Goal: Transaction & Acquisition: Book appointment/travel/reservation

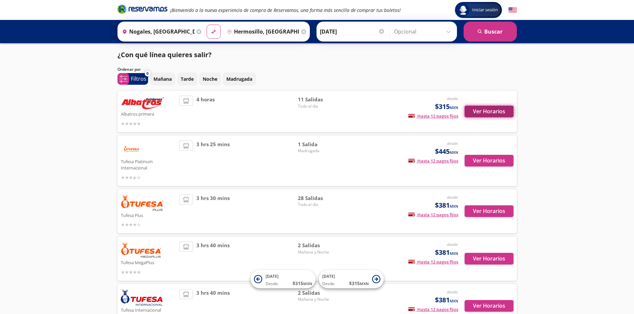
click at [473, 114] on button "Ver Horarios" at bounding box center [488, 112] width 49 height 12
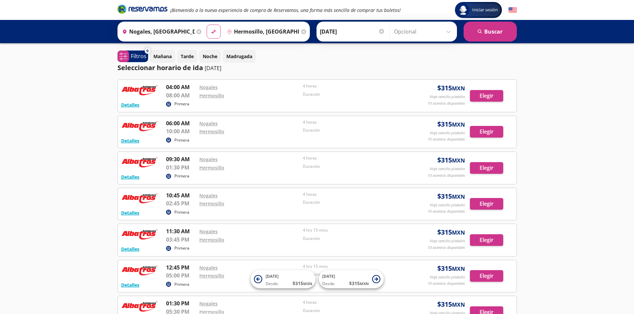
click at [364, 29] on input "[DATE]" at bounding box center [352, 31] width 65 height 17
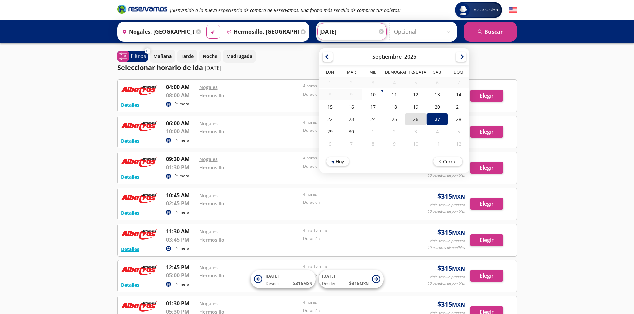
click at [416, 115] on div "26" at bounding box center [415, 119] width 21 height 12
type input "[DATE]"
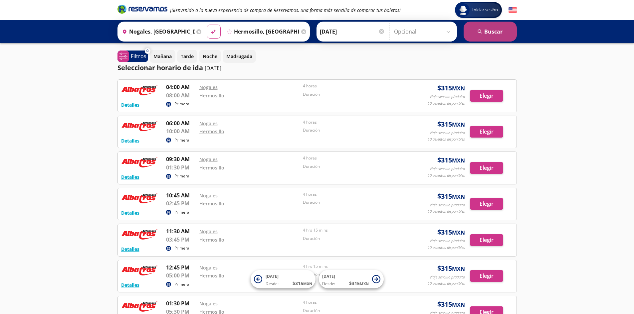
click at [500, 33] on button "search [GEOGRAPHIC_DATA]" at bounding box center [489, 32] width 53 height 20
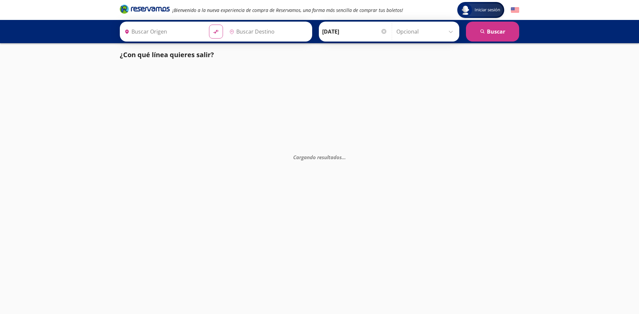
type input "Nogales, [GEOGRAPHIC_DATA]"
type input "Hermosillo, [GEOGRAPHIC_DATA]"
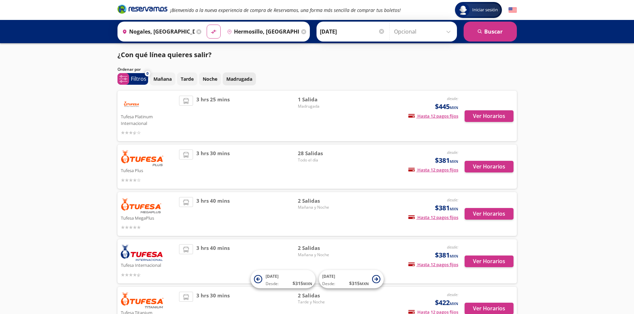
click at [232, 80] on p "Madrugada" at bounding box center [239, 79] width 26 height 7
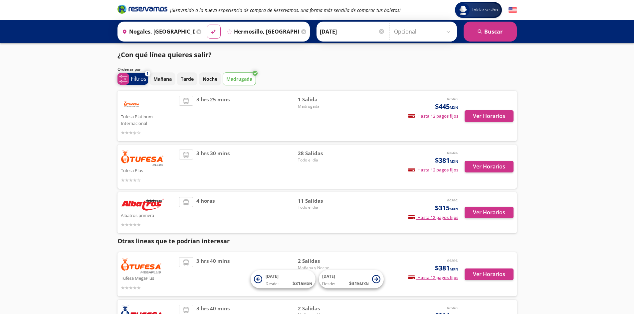
click at [141, 74] on span "system-uicons:filtering Filtros" at bounding box center [132, 79] width 31 height 12
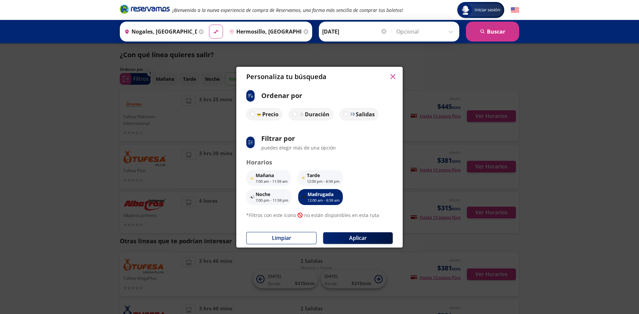
click at [330, 195] on p "Madrugada" at bounding box center [323, 194] width 32 height 7
click at [370, 236] on button "Aplicar" at bounding box center [358, 239] width 70 height 12
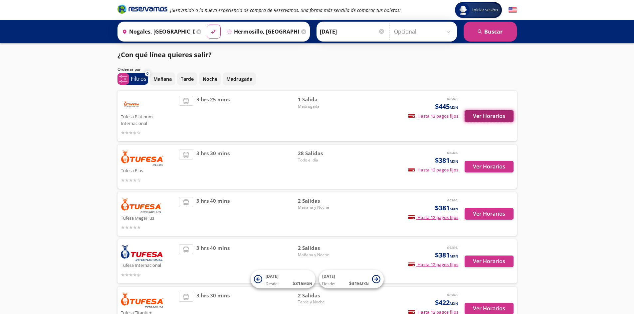
click at [485, 115] on button "Ver Horarios" at bounding box center [488, 116] width 49 height 12
click at [500, 169] on button "Ver Horarios" at bounding box center [488, 167] width 49 height 12
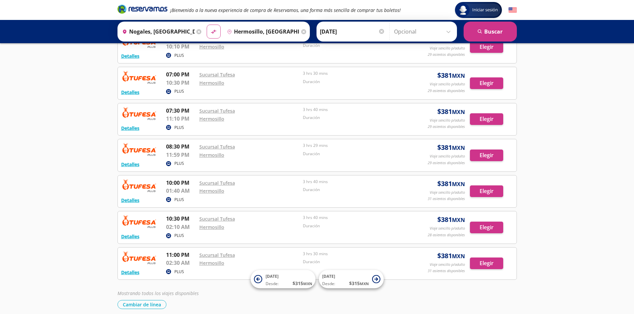
scroll to position [835, 0]
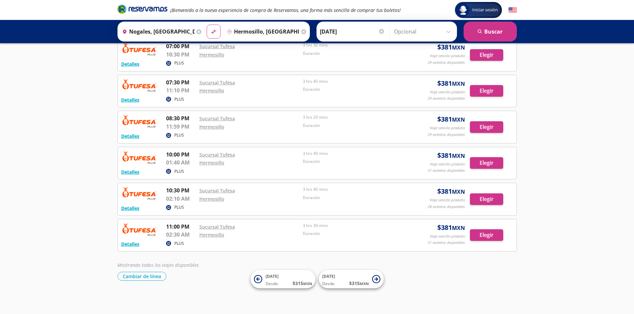
click at [341, 37] on input "[DATE]" at bounding box center [352, 31] width 65 height 17
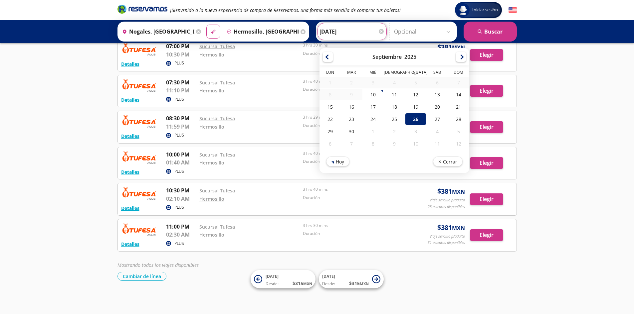
click at [341, 37] on input "[DATE]" at bounding box center [351, 31] width 65 height 17
click at [230, 277] on div "Cambiar de línea [GEOGRAPHIC_DATA] de línea" at bounding box center [316, 276] width 399 height 9
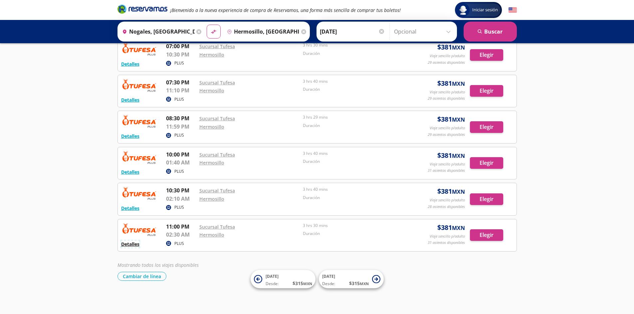
click at [136, 245] on button "Detalles" at bounding box center [130, 244] width 18 height 7
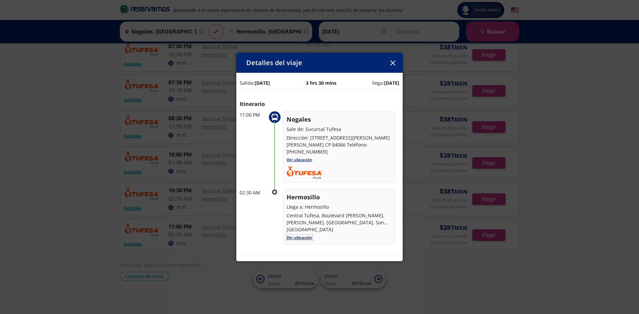
click at [292, 235] on link "Ver ubicación" at bounding box center [299, 238] width 26 height 6
click at [393, 63] on icon "button" at bounding box center [392, 63] width 5 height 5
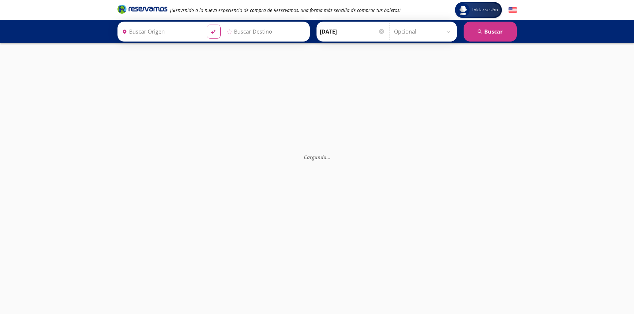
type input "Nogales, [GEOGRAPHIC_DATA]"
type input "Hermosillo, [GEOGRAPHIC_DATA]"
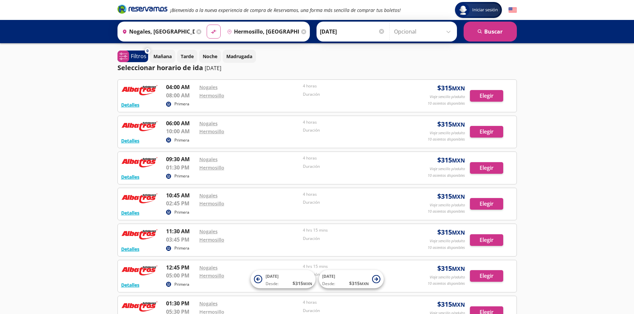
click at [354, 31] on input "[DATE]" at bounding box center [352, 31] width 65 height 17
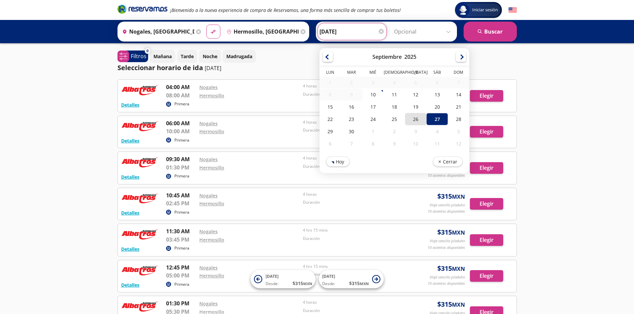
click at [413, 119] on div "26" at bounding box center [415, 119] width 21 height 12
type input "[DATE]"
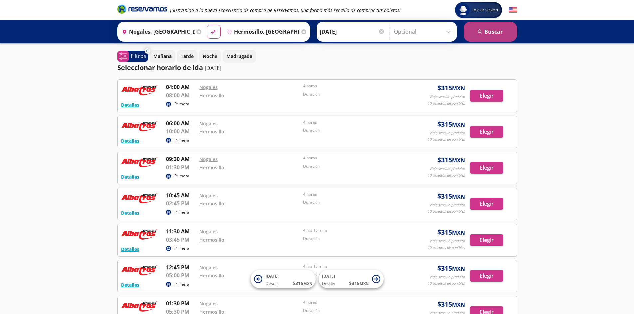
click at [483, 34] on button "search [GEOGRAPHIC_DATA]" at bounding box center [489, 32] width 53 height 20
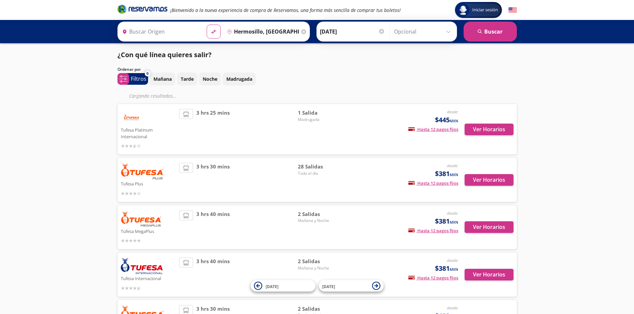
type input "Nogales, [GEOGRAPHIC_DATA]"
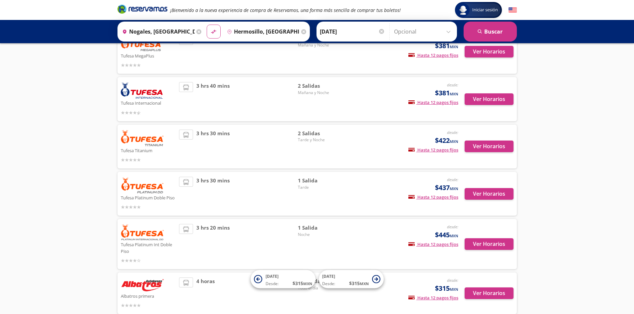
scroll to position [199, 0]
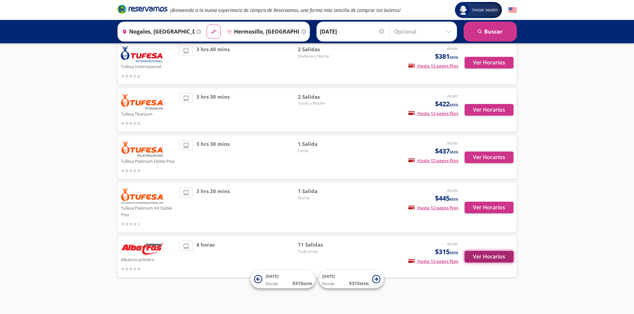
click at [493, 257] on button "Ver Horarios" at bounding box center [488, 257] width 49 height 12
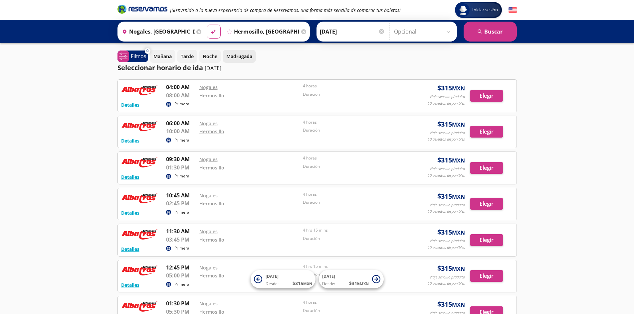
click at [240, 61] on button "Madrugada" at bounding box center [239, 56] width 33 height 13
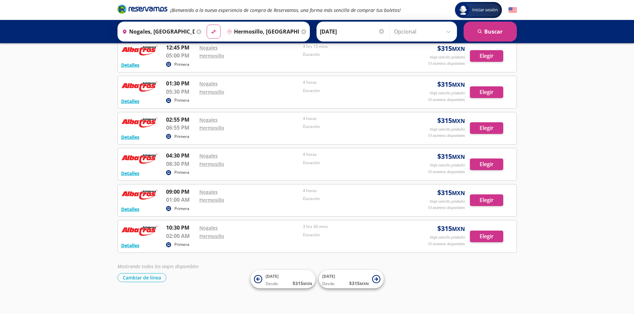
scroll to position [269, 0]
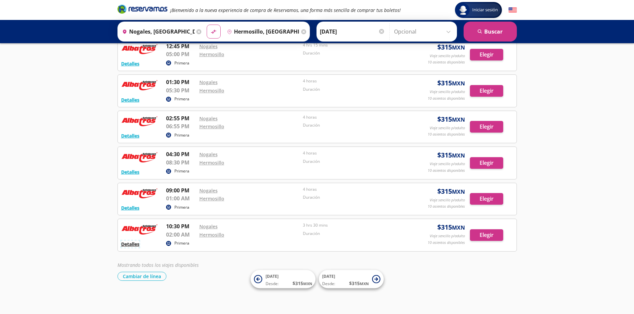
click at [125, 245] on button "Detalles" at bounding box center [130, 244] width 18 height 7
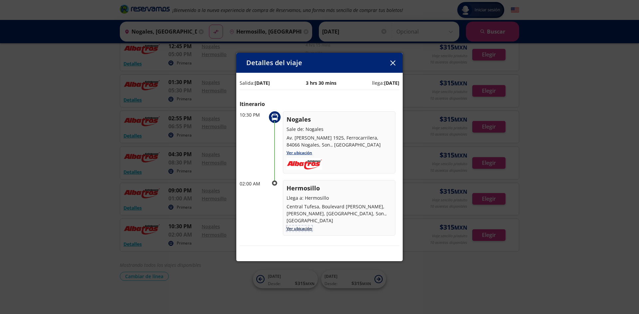
click at [294, 226] on link "Ver ubicación" at bounding box center [299, 229] width 26 height 6
click at [392, 63] on icon "button" at bounding box center [392, 63] width 5 height 5
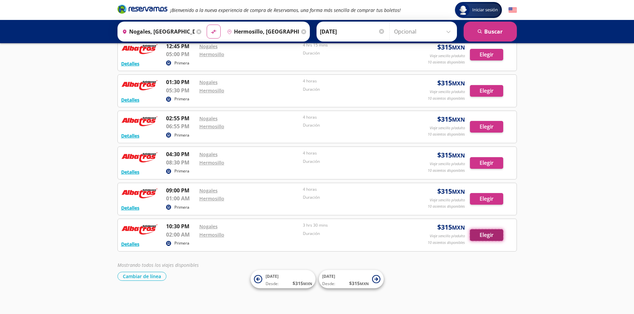
click at [487, 237] on button "Elegir" at bounding box center [486, 236] width 33 height 12
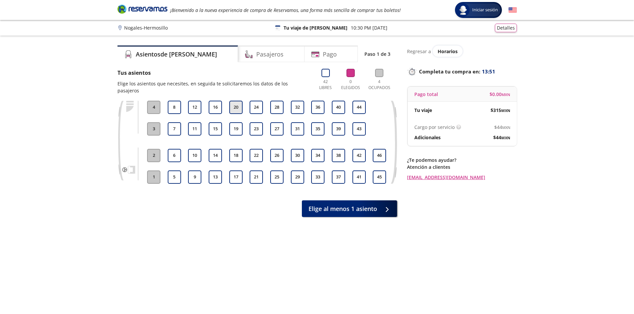
click at [236, 103] on button "20" at bounding box center [235, 107] width 13 height 13
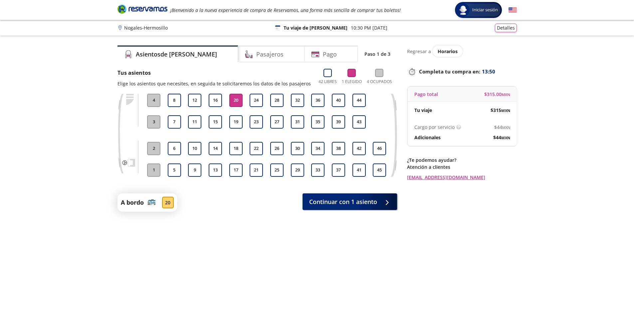
click at [251, 102] on button "24" at bounding box center [255, 100] width 13 height 13
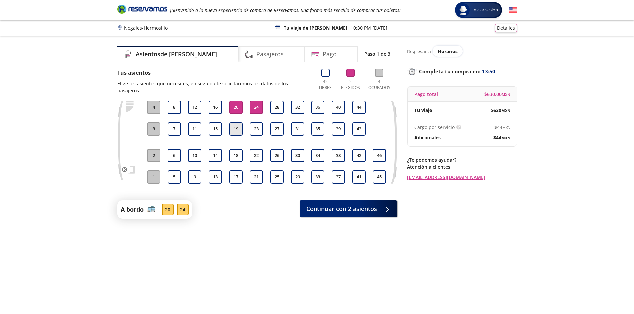
drag, startPoint x: 235, startPoint y: 126, endPoint x: 239, endPoint y: 125, distance: 3.4
click at [236, 126] on button "19" at bounding box center [235, 128] width 13 height 13
click at [259, 122] on button "23" at bounding box center [255, 128] width 13 height 13
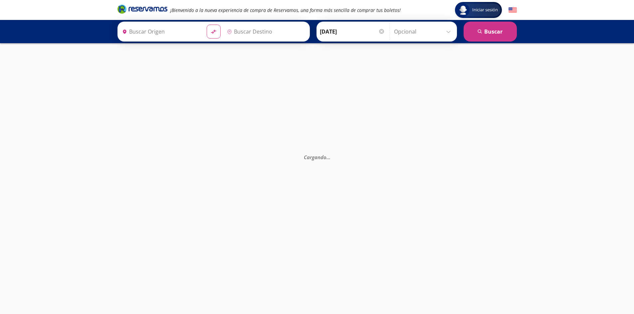
type input "Hermosillo, [GEOGRAPHIC_DATA]"
type input "Nogales, [GEOGRAPHIC_DATA]"
